Goal: Task Accomplishment & Management: Manage account settings

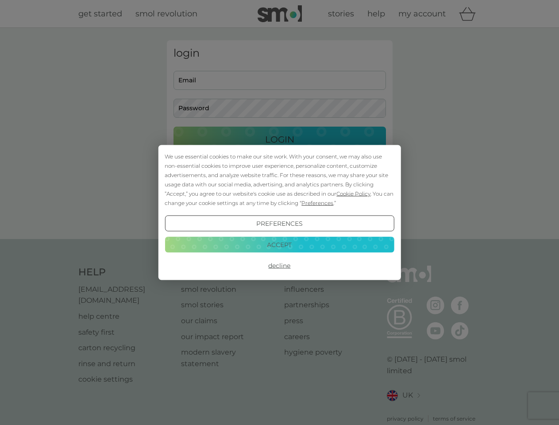
click at [354, 193] on span "Cookie Policy" at bounding box center [353, 193] width 34 height 7
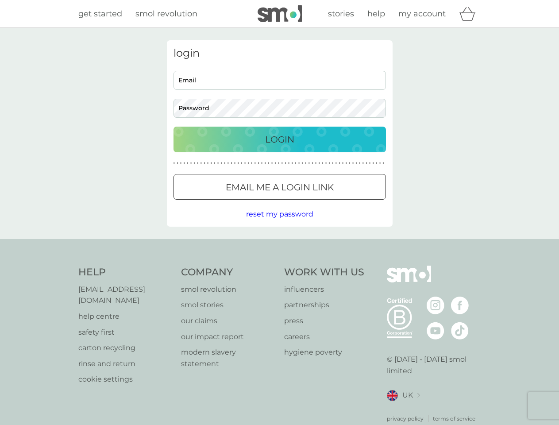
click at [316, 203] on div "login Email Password Login ● ● ● ● ● ● ● ● ● ● ● ● ● ● ● ● ● ● ● ● ● ● ● ● ● ● …" at bounding box center [280, 133] width 226 height 186
click at [279, 224] on div "login Email Password Login ● ● ● ● ● ● ● ● ● ● ● ● ● ● ● ● ● ● ● ● ● ● ● ● ● ● …" at bounding box center [280, 133] width 226 height 186
click at [279, 266] on div "Help [EMAIL_ADDRESS][DOMAIN_NAME] help centre safety first carton recycling rin…" at bounding box center [279, 344] width 403 height 157
click at [279, 244] on div "Help [EMAIL_ADDRESS][DOMAIN_NAME] help centre safety first carton recycling rin…" at bounding box center [279, 344] width 559 height 210
